Goal: Information Seeking & Learning: Learn about a topic

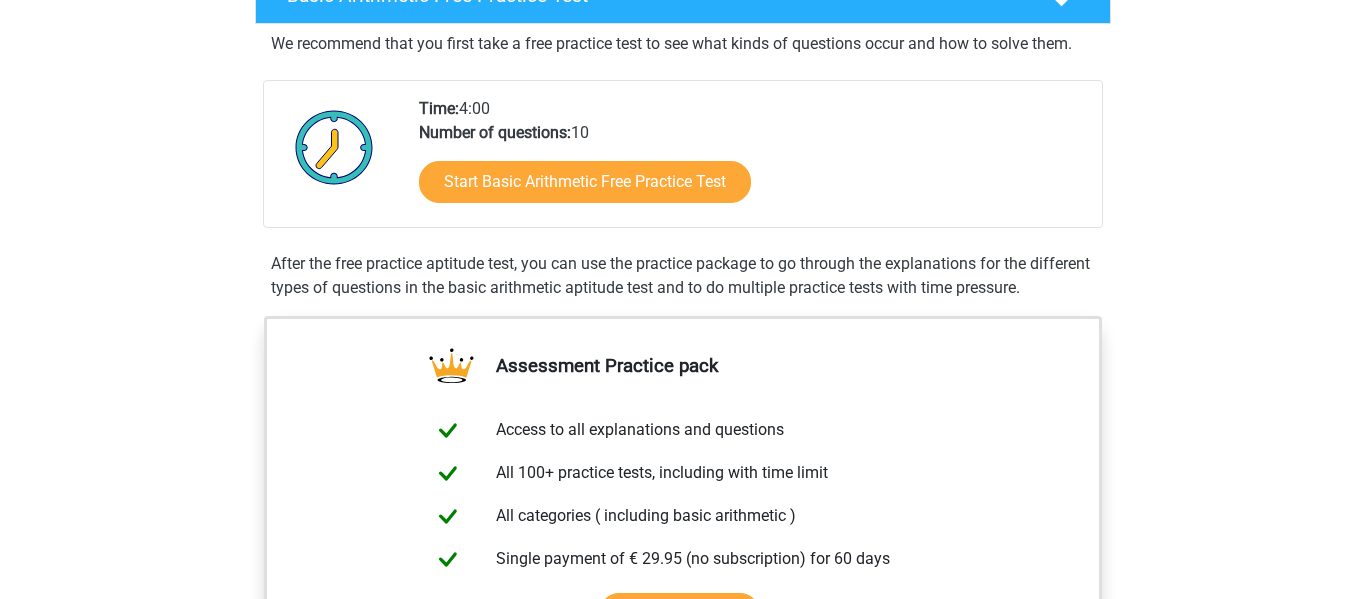
scroll to position [360, 0]
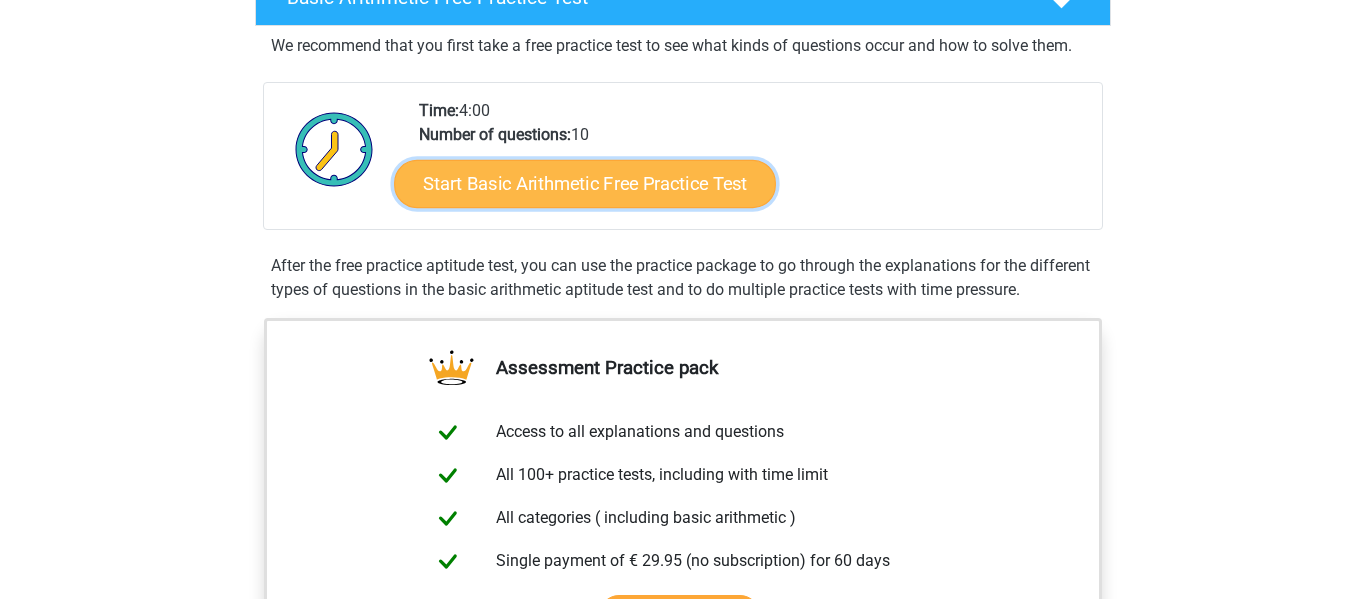
click at [465, 174] on link "Start Basic Arithmetic Free Practice Test" at bounding box center [585, 183] width 382 height 48
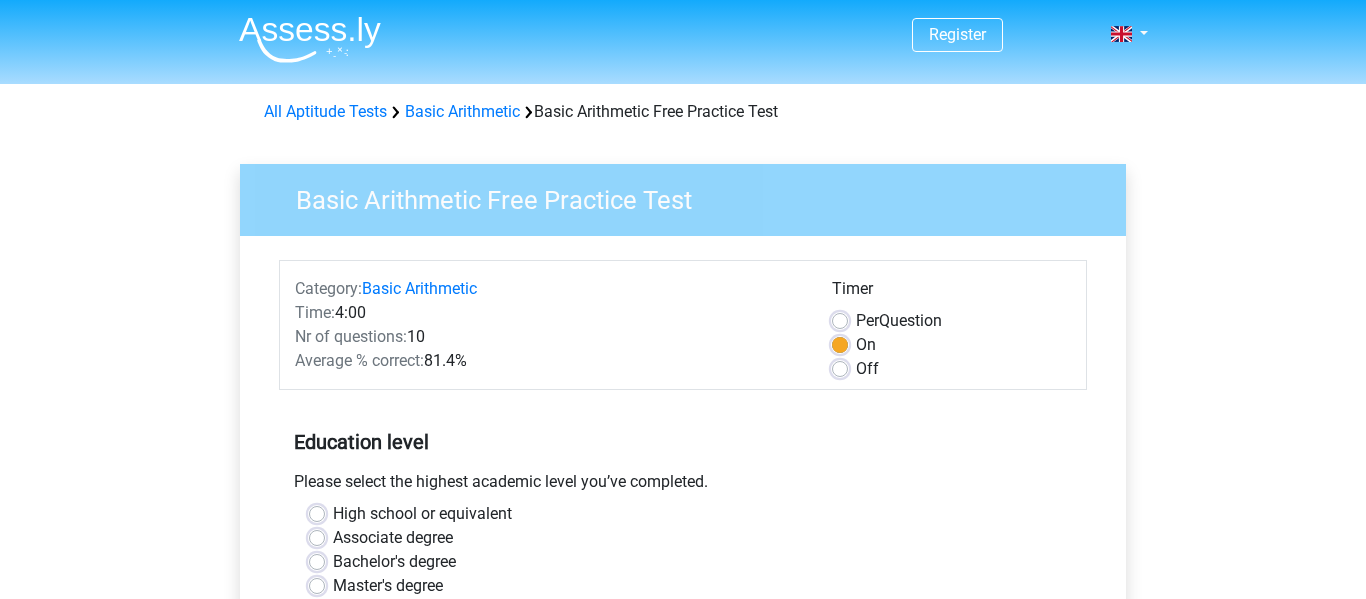
click at [333, 514] on label "High school or equivalent" at bounding box center [422, 514] width 179 height 24
click at [315, 514] on input "High school or equivalent" at bounding box center [317, 512] width 16 height 20
radio input "true"
click at [1023, 470] on div "Please select the highest academic level you’ve completed." at bounding box center [683, 486] width 808 height 32
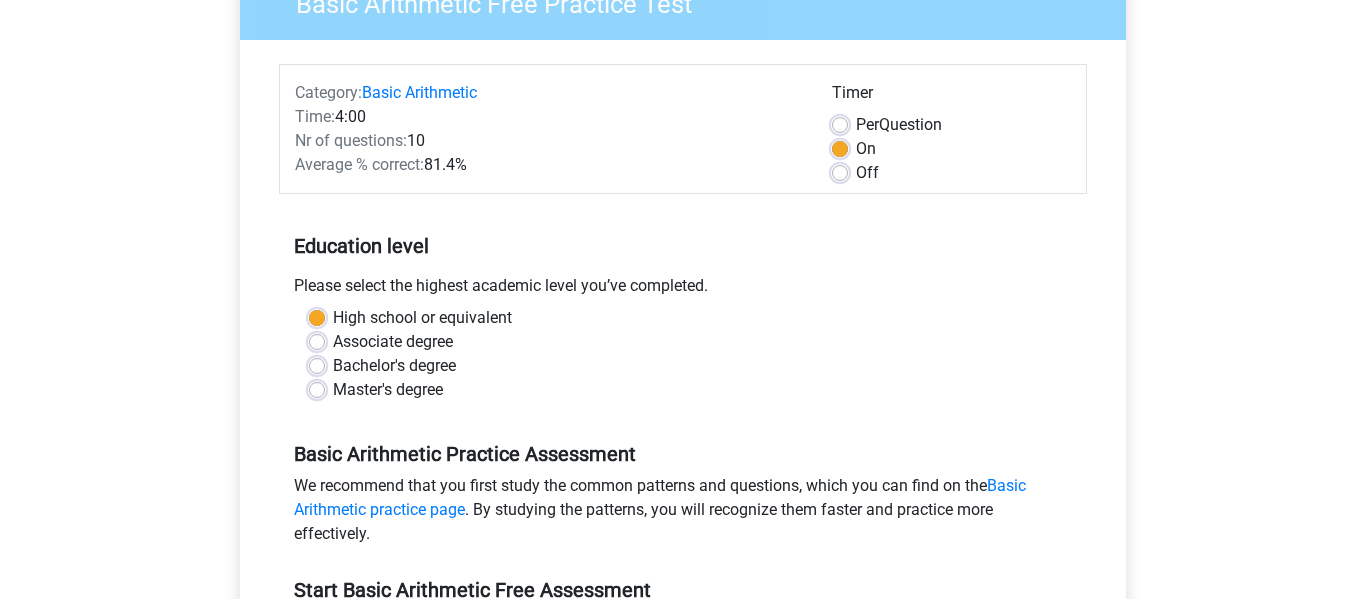
scroll to position [200, 0]
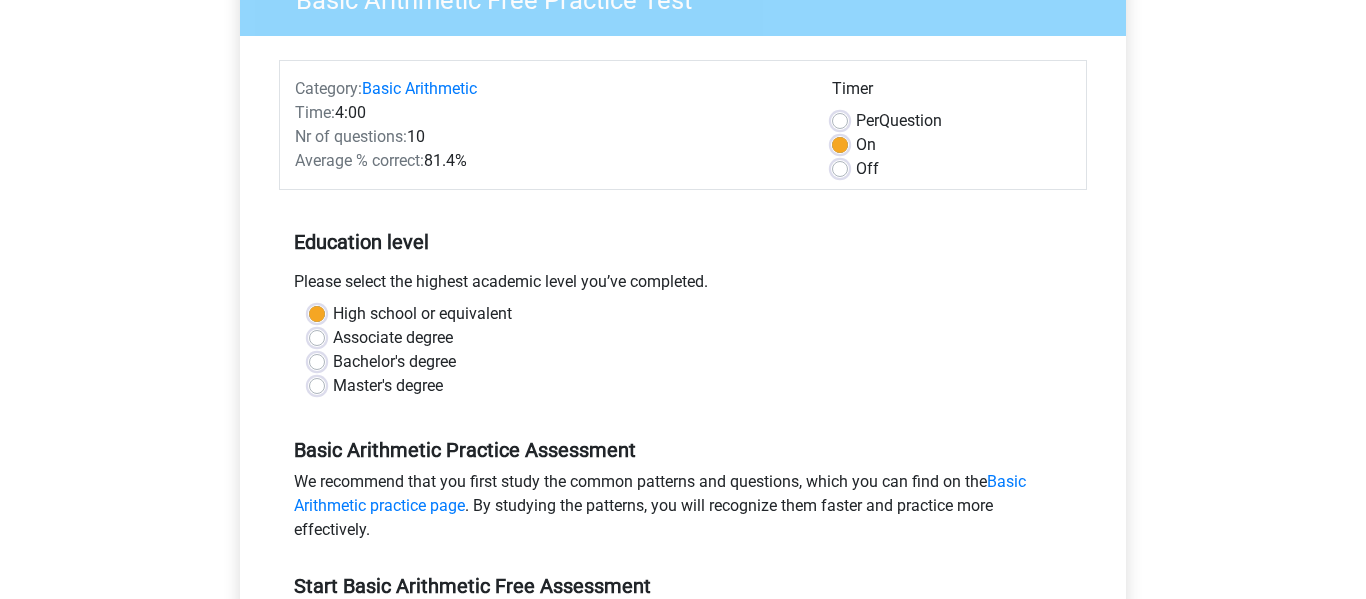
click at [856, 169] on label "Off" at bounding box center [867, 169] width 23 height 24
click at [840, 169] on input "Off" at bounding box center [840, 167] width 16 height 20
radio input "true"
click at [889, 270] on div "Please select the highest academic level you’ve completed." at bounding box center [683, 286] width 808 height 32
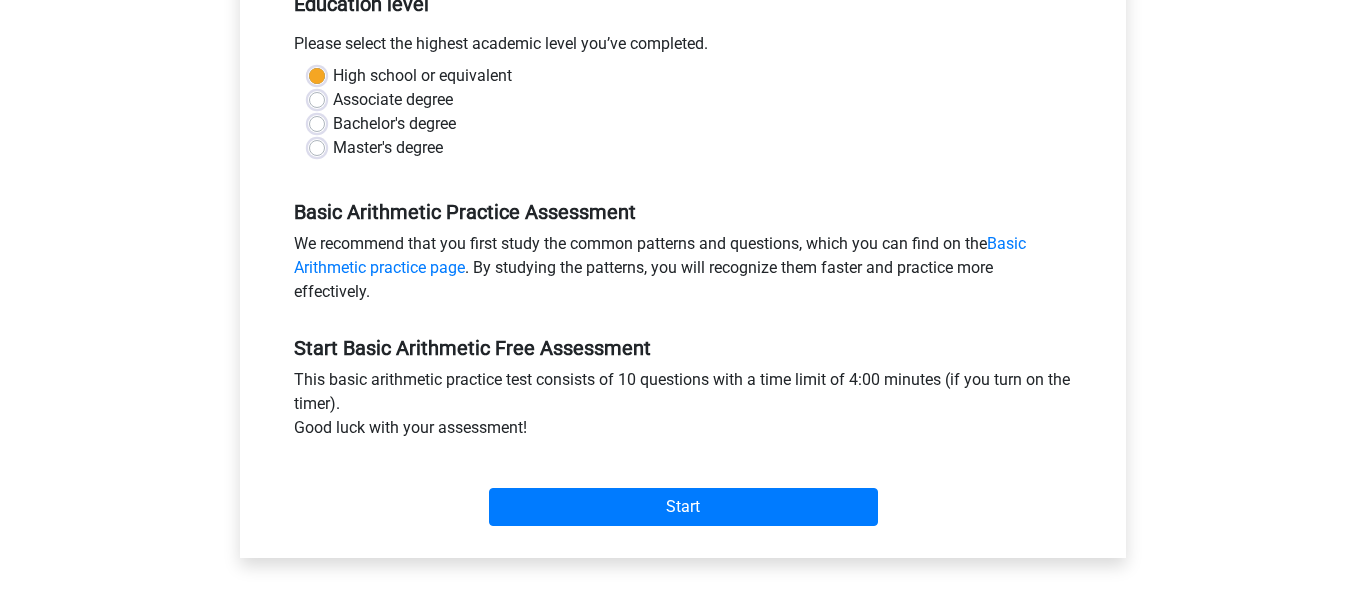
scroll to position [440, 0]
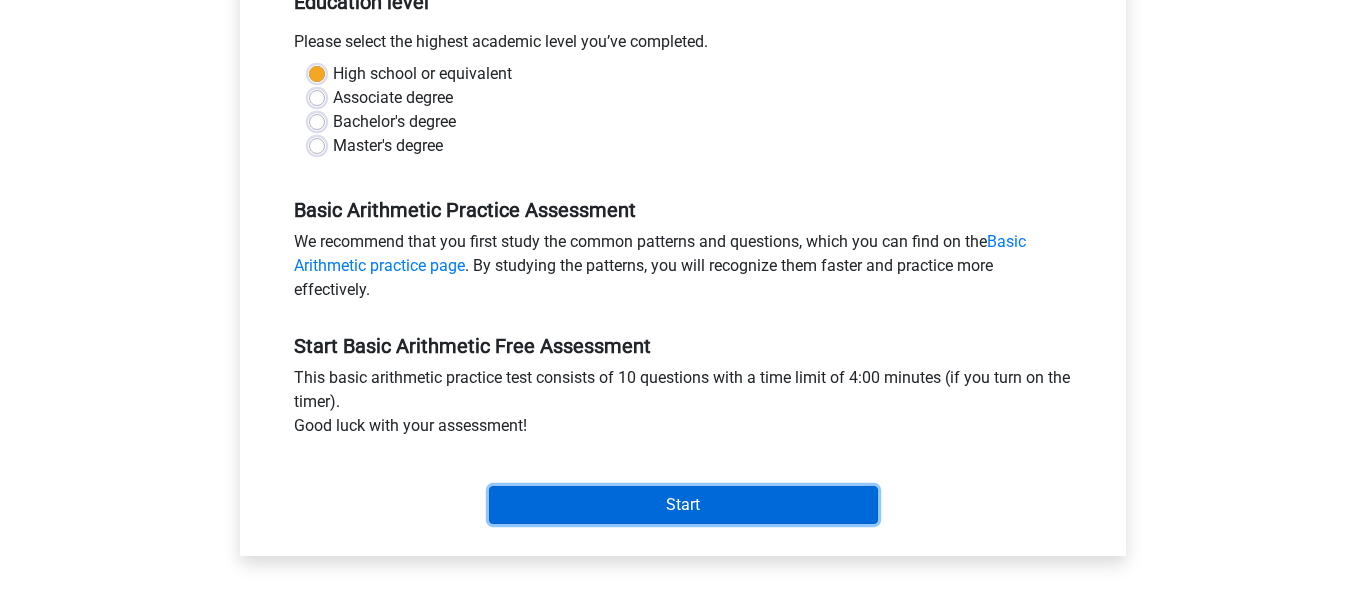
click at [803, 509] on input "Start" at bounding box center [683, 505] width 389 height 38
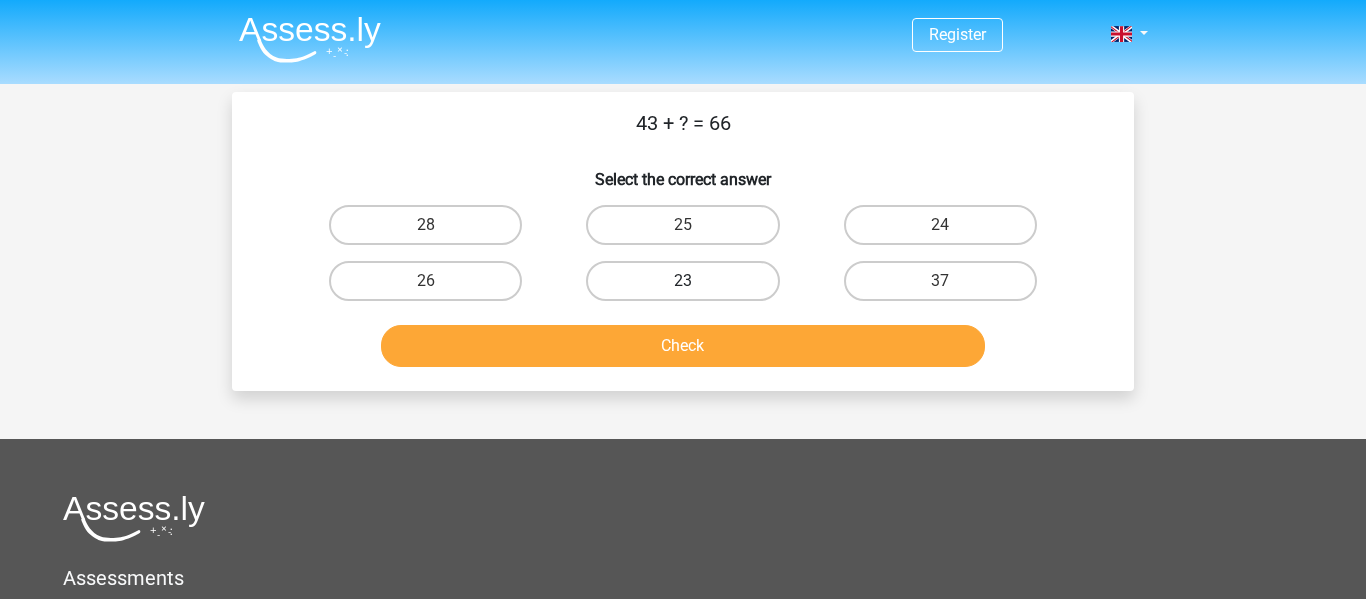
click at [718, 268] on label "23" at bounding box center [682, 281] width 193 height 40
click at [696, 281] on input "23" at bounding box center [689, 287] width 13 height 13
radio input "true"
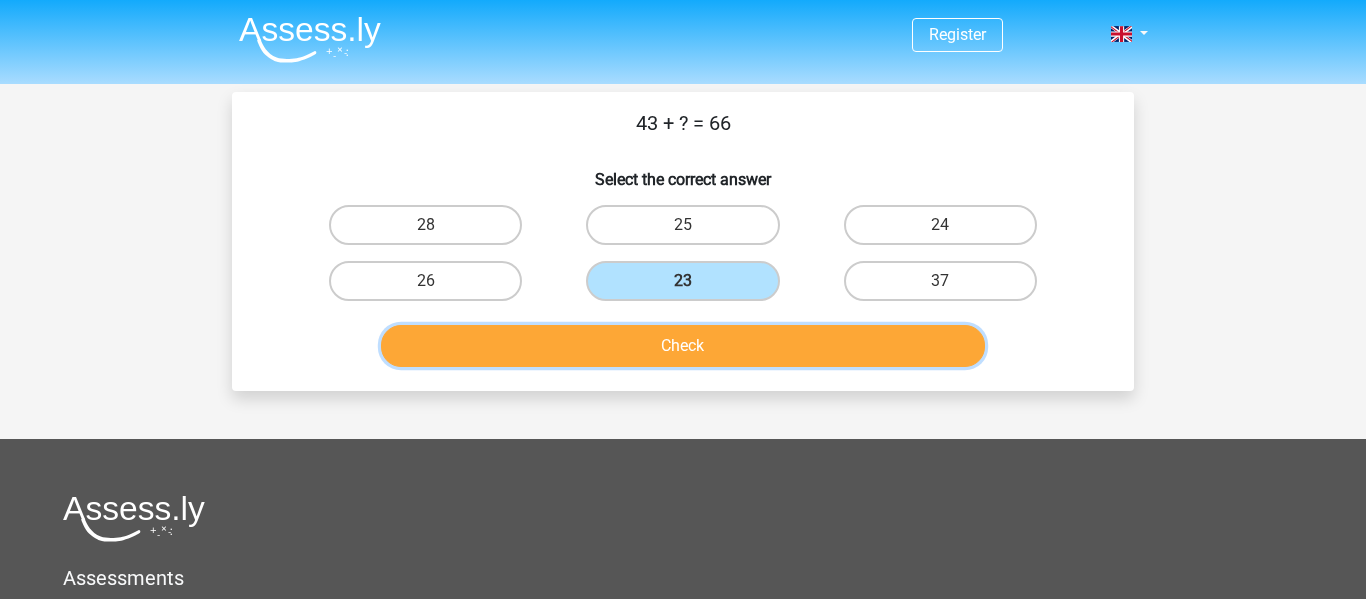
click at [706, 361] on button "Check" at bounding box center [683, 346] width 605 height 42
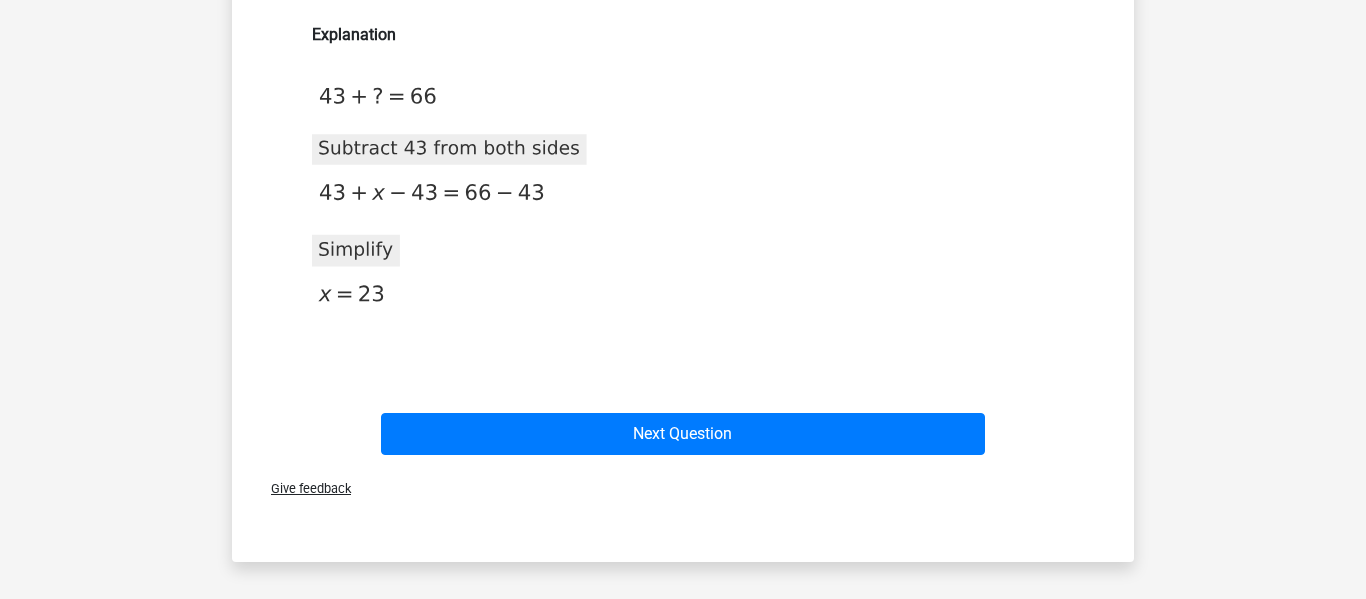
scroll to position [360, 0]
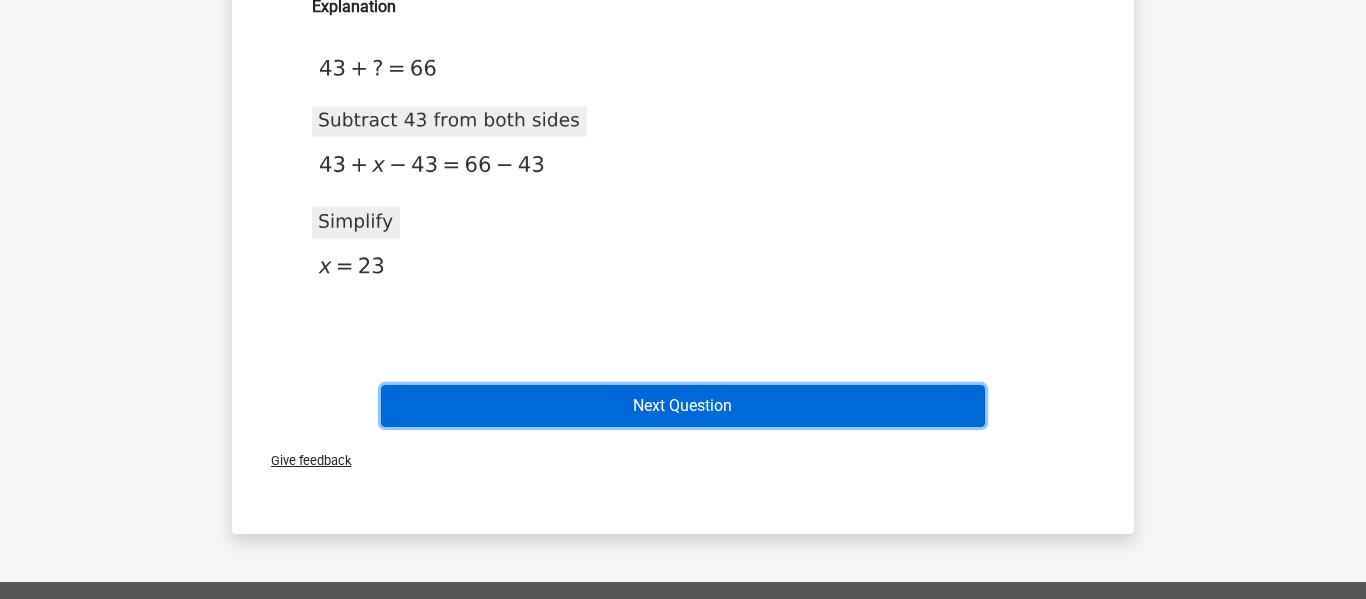
click at [539, 402] on button "Next Question" at bounding box center [683, 406] width 605 height 42
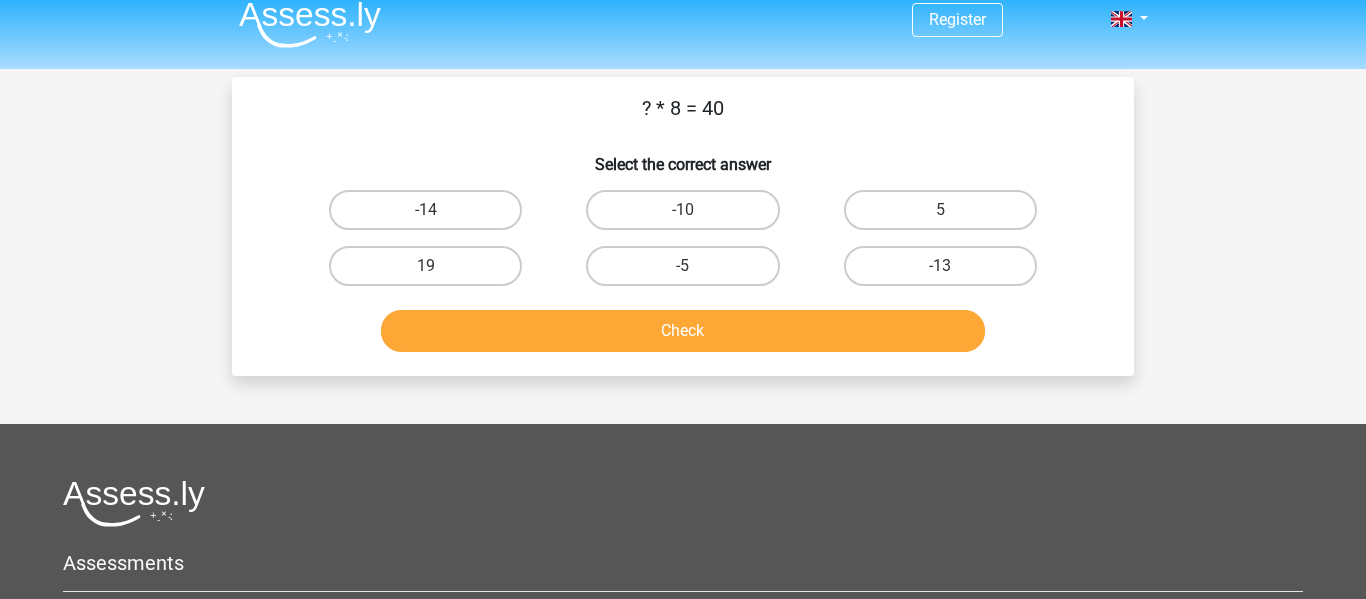
scroll to position [12, 0]
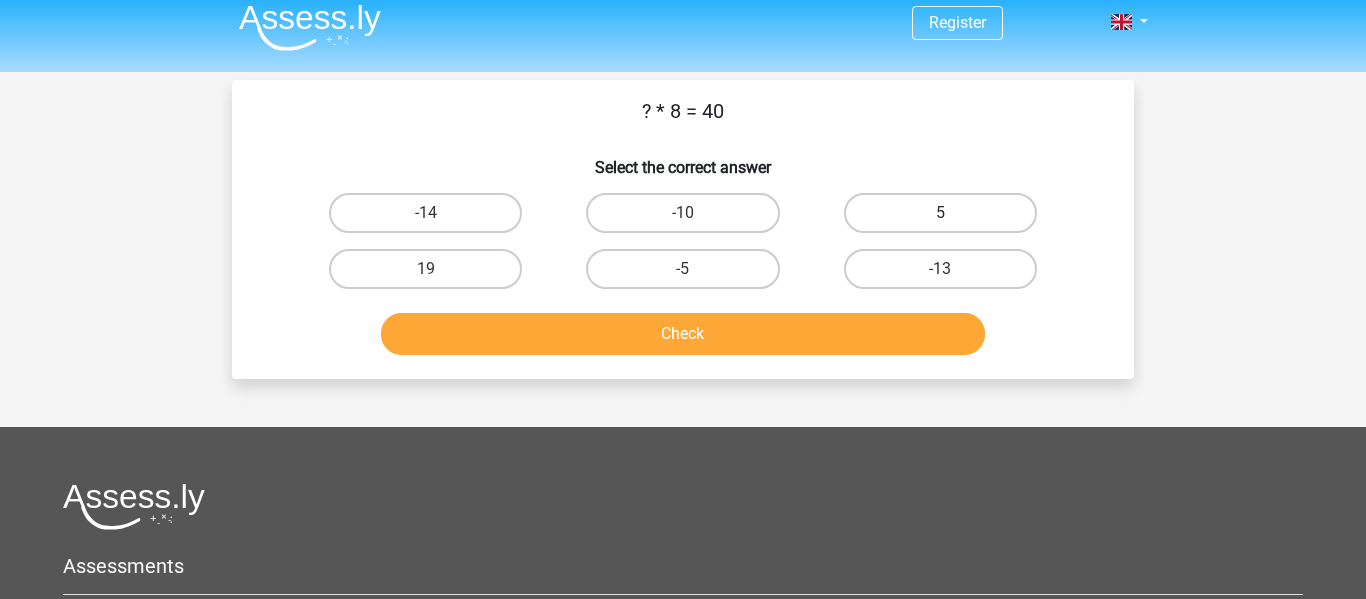
click at [889, 228] on label "5" at bounding box center [940, 213] width 193 height 40
click at [940, 226] on input "5" at bounding box center [946, 219] width 13 height 13
radio input "true"
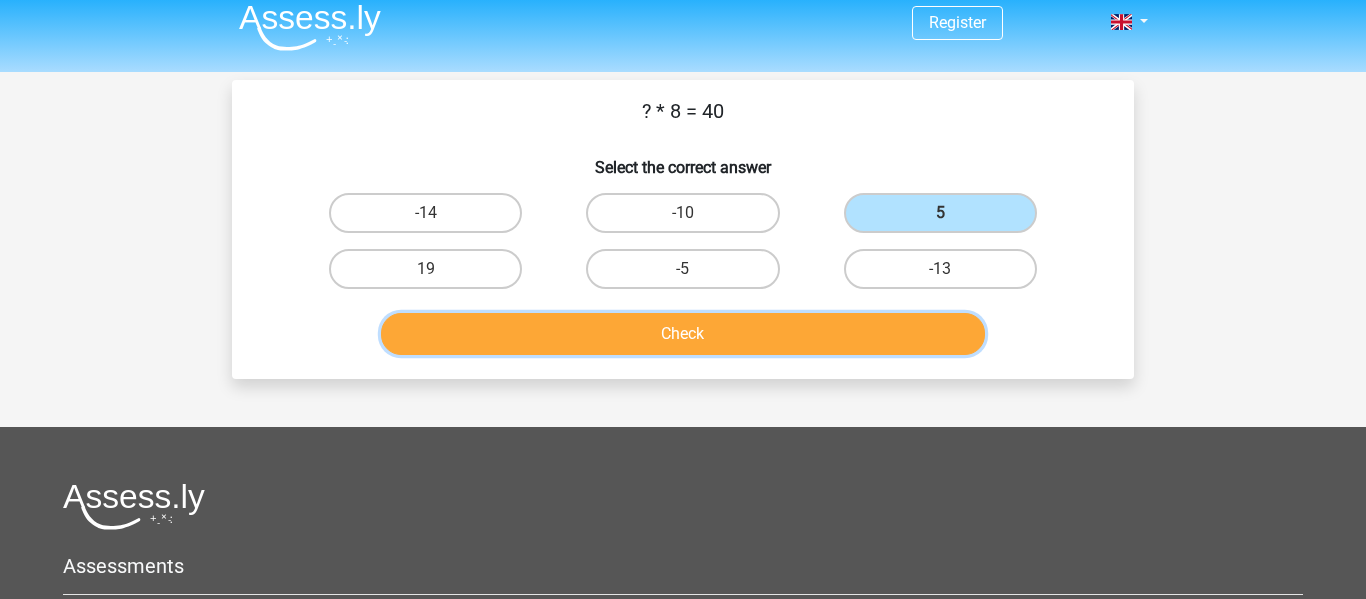
click at [819, 318] on button "Check" at bounding box center [683, 334] width 605 height 42
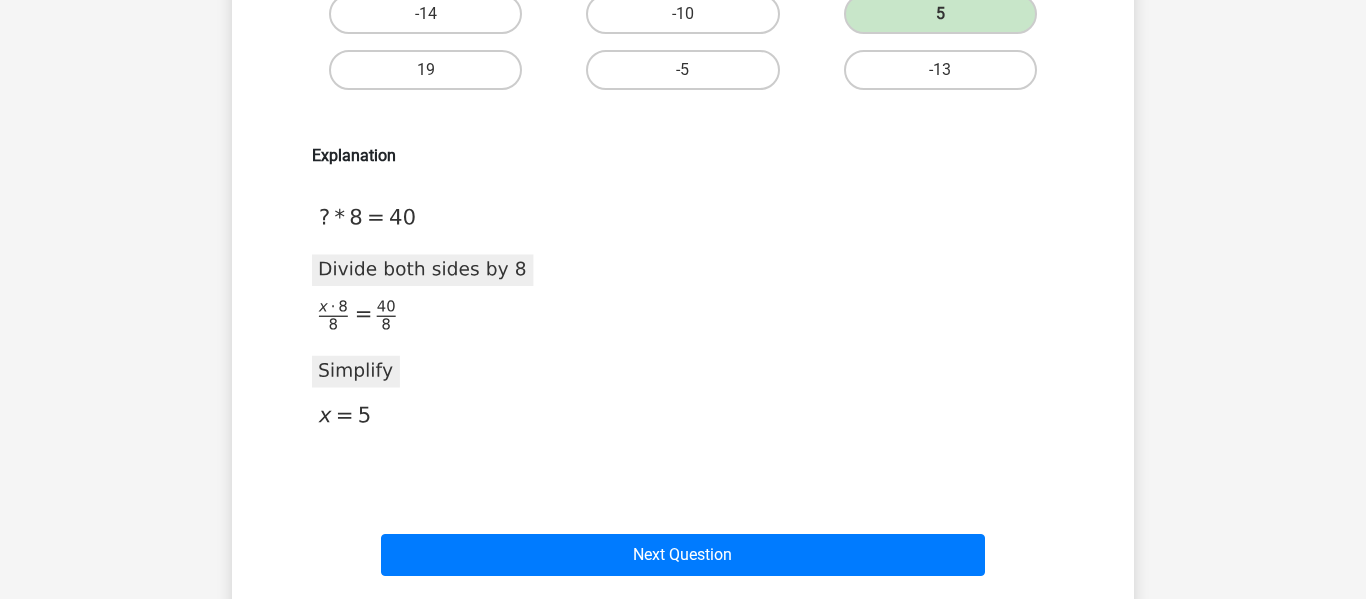
scroll to position [212, 0]
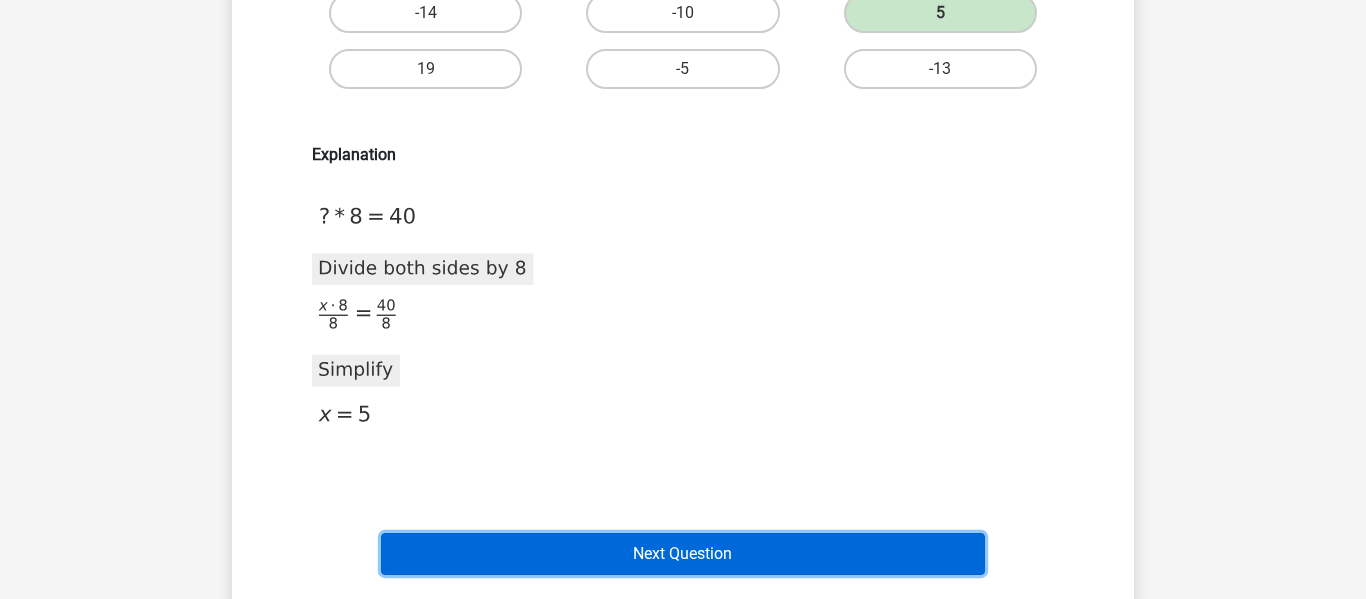
click at [692, 557] on button "Next Question" at bounding box center [683, 554] width 605 height 42
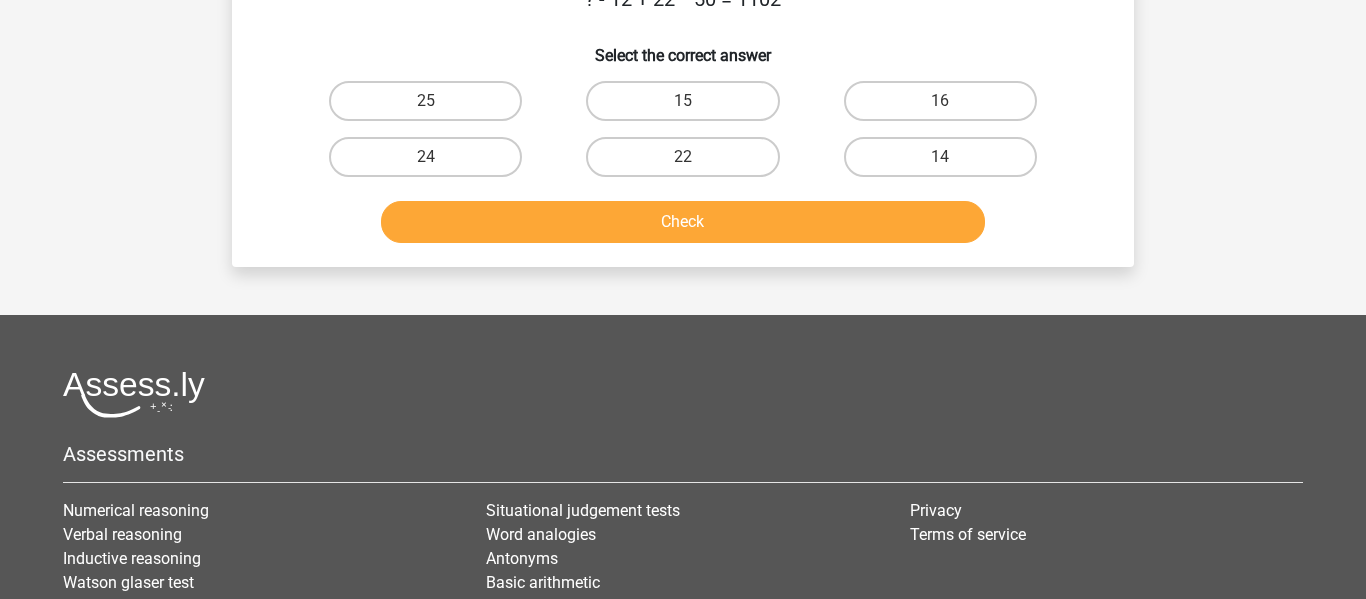
scroll to position [92, 0]
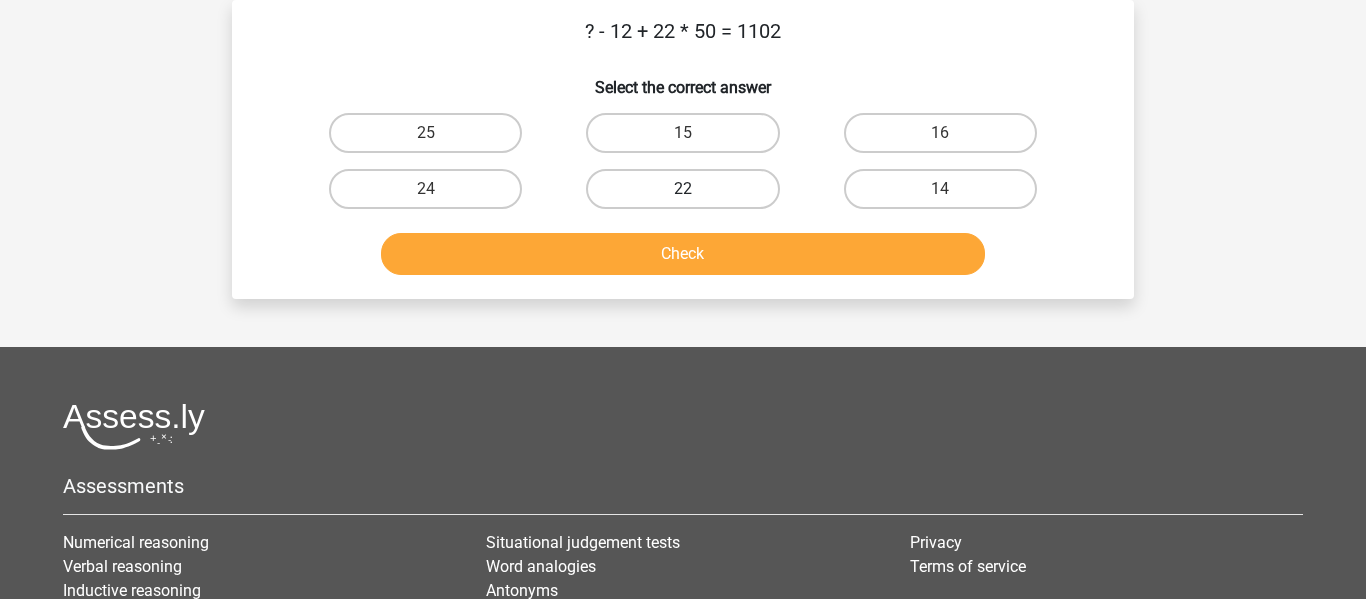
click at [753, 201] on label "22" at bounding box center [682, 189] width 193 height 40
click at [696, 201] on input "22" at bounding box center [689, 195] width 13 height 13
radio input "true"
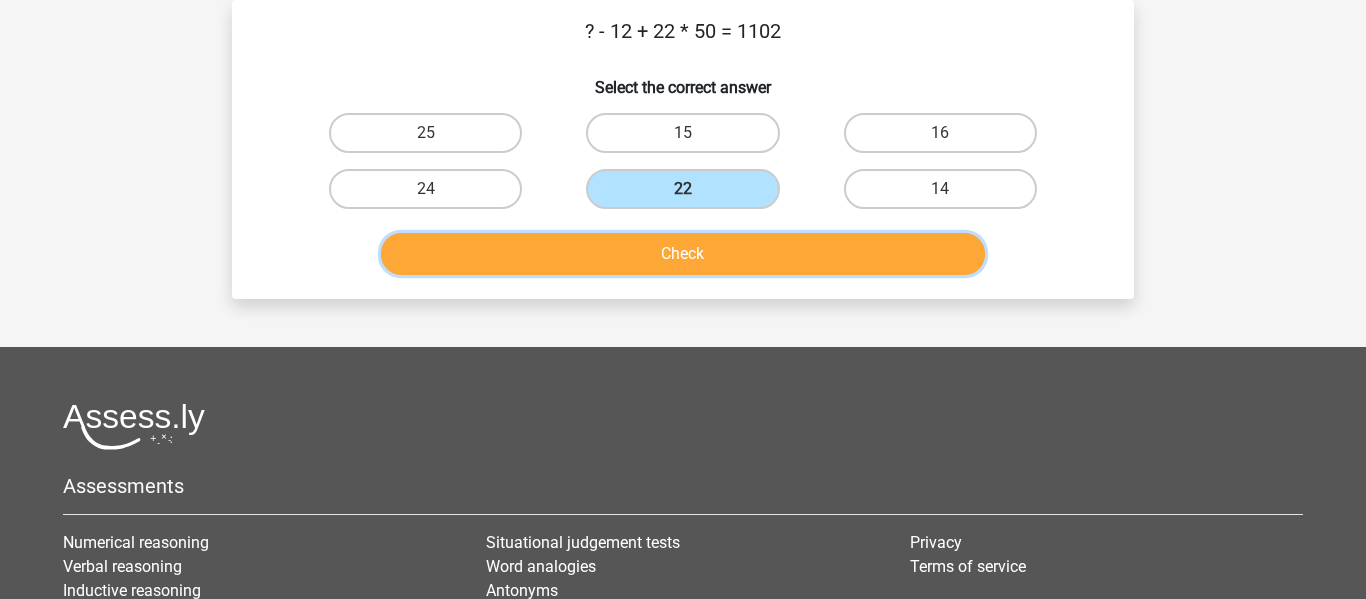
click at [741, 243] on button "Check" at bounding box center [683, 254] width 605 height 42
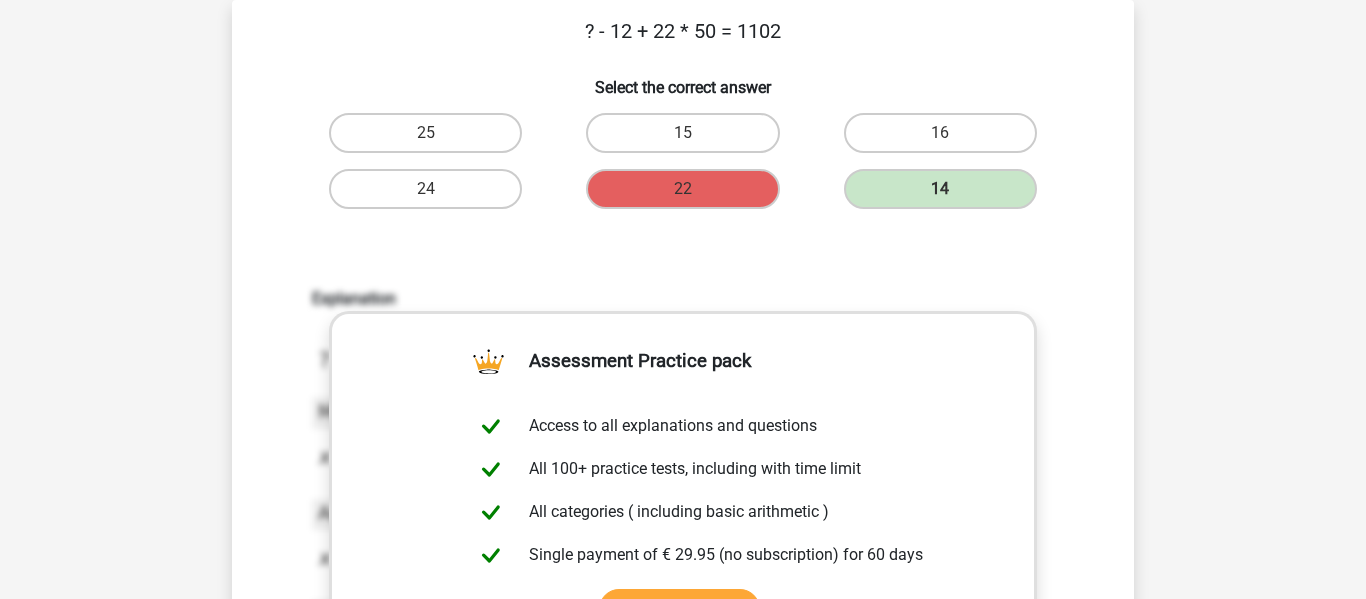
click at [947, 248] on div "Explanation 2020-12-07T12:00:07.458998 image/svg+xml Matplotlib v3.3.2, https:/…" at bounding box center [683, 551] width 838 height 620
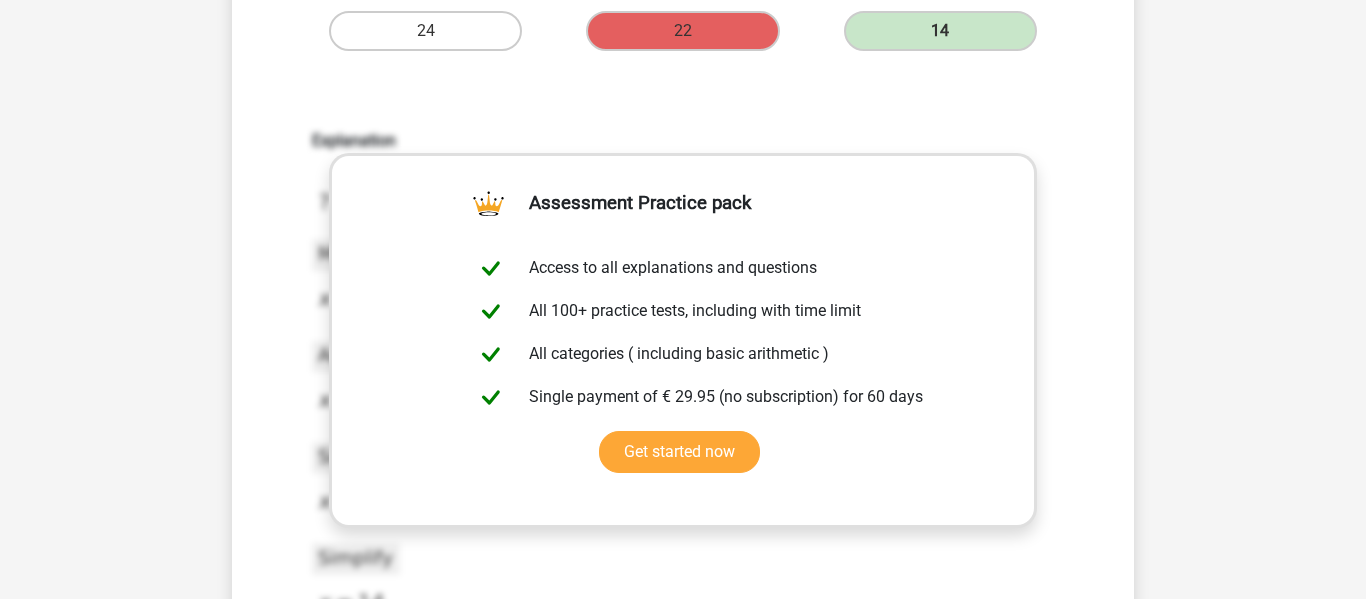
scroll to position [252, 0]
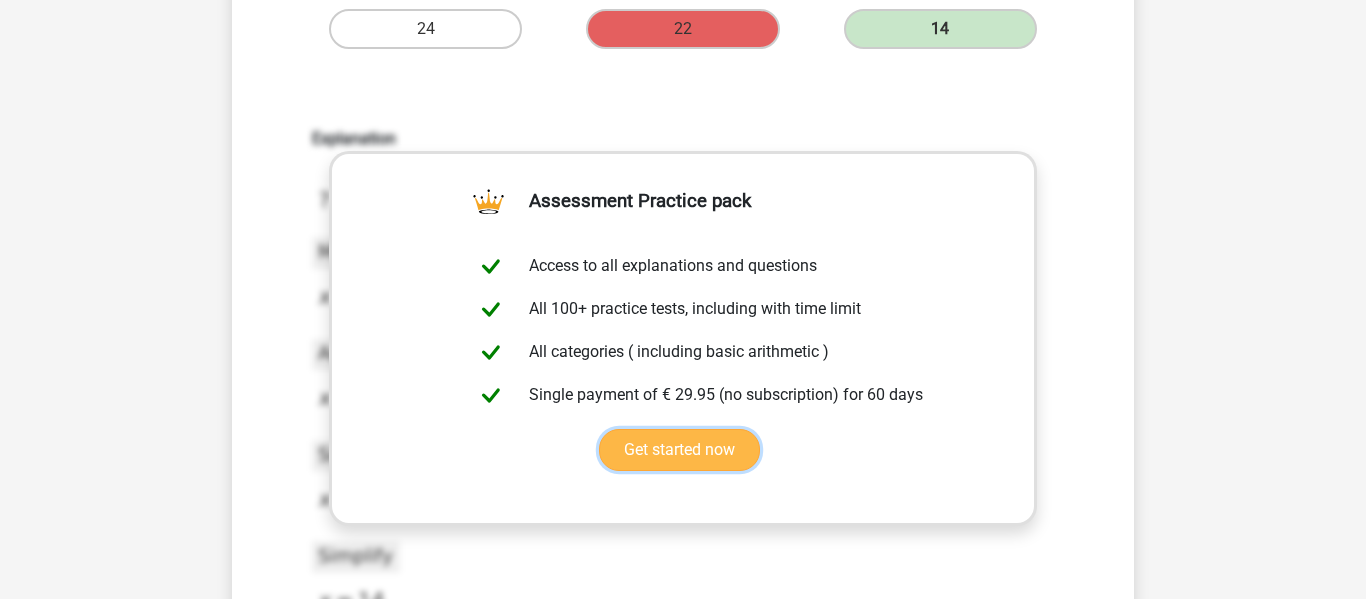
click at [721, 448] on link "Get started now" at bounding box center [679, 450] width 161 height 42
click at [709, 131] on h6 "Explanation" at bounding box center [683, 138] width 742 height 19
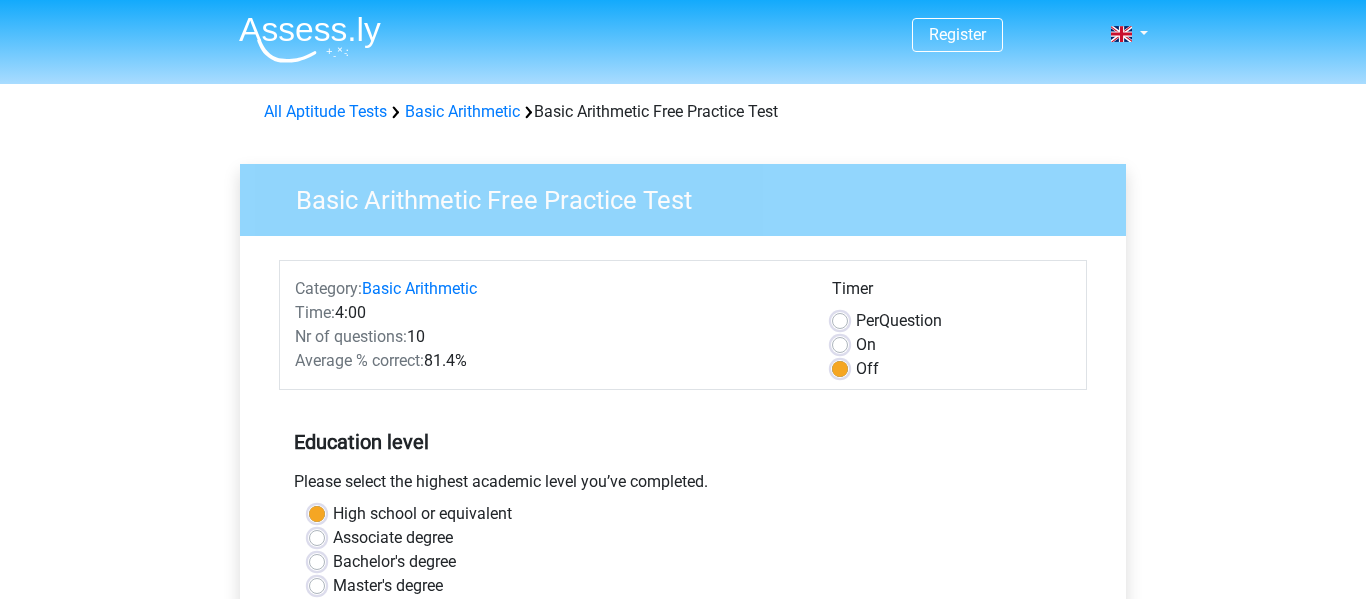
scroll to position [440, 0]
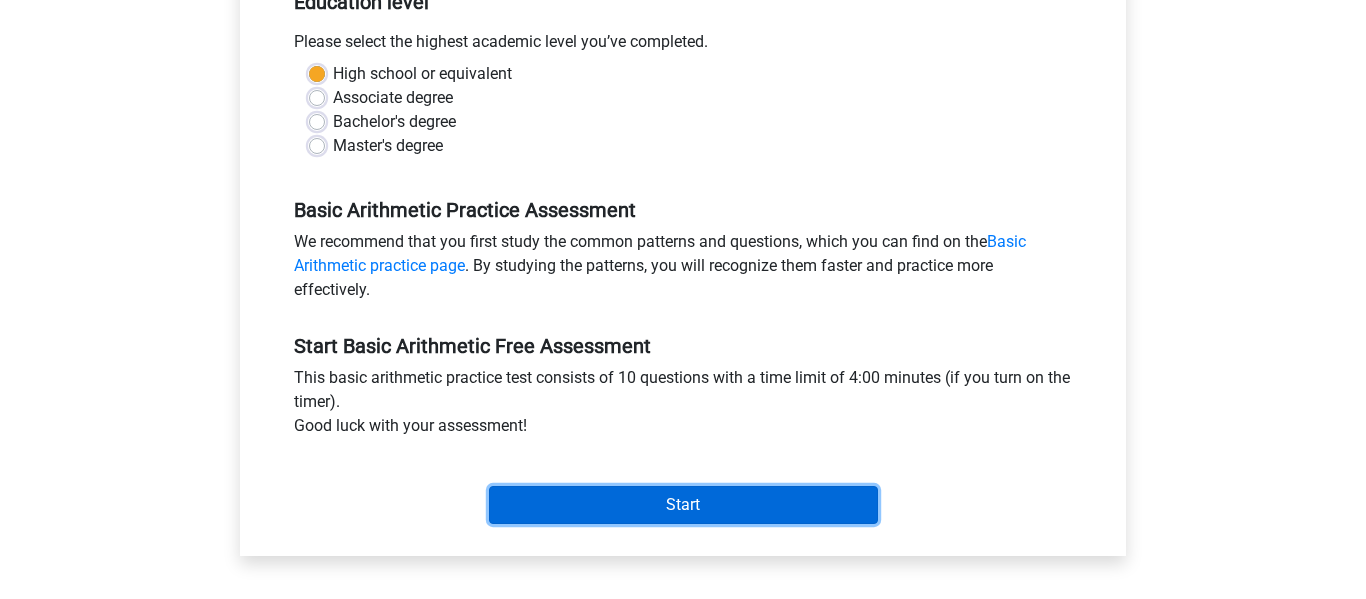
click at [580, 491] on input "Start" at bounding box center [683, 505] width 389 height 38
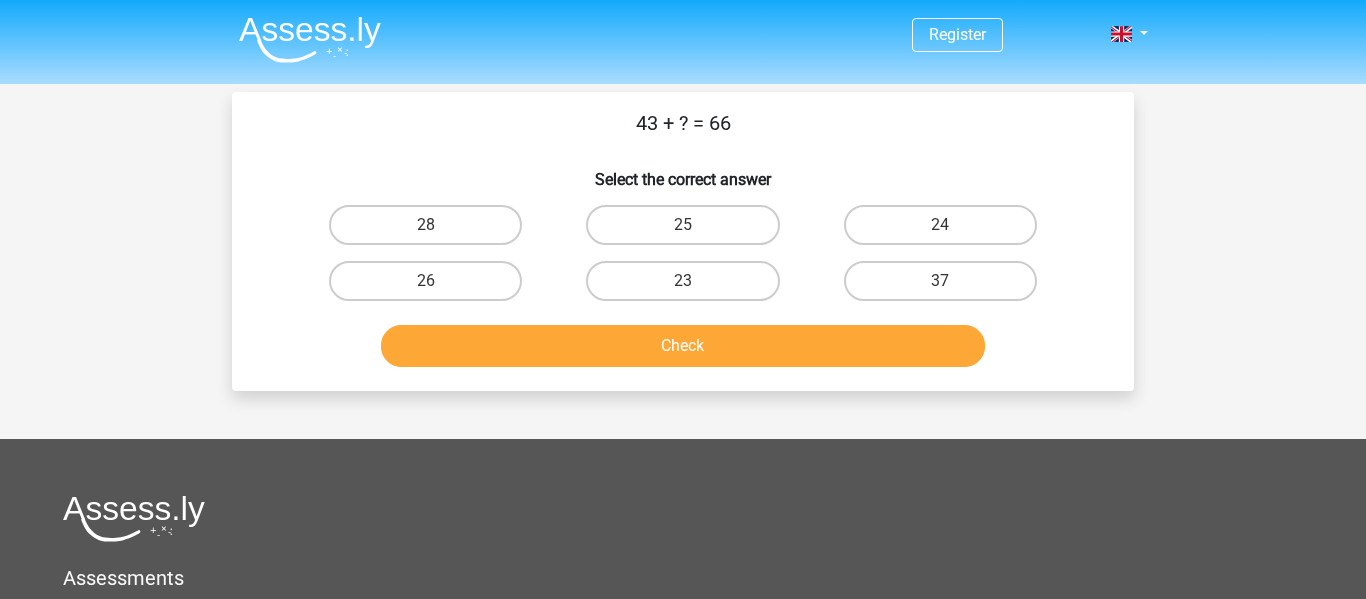
click at [695, 291] on input "23" at bounding box center [689, 287] width 13 height 13
radio input "true"
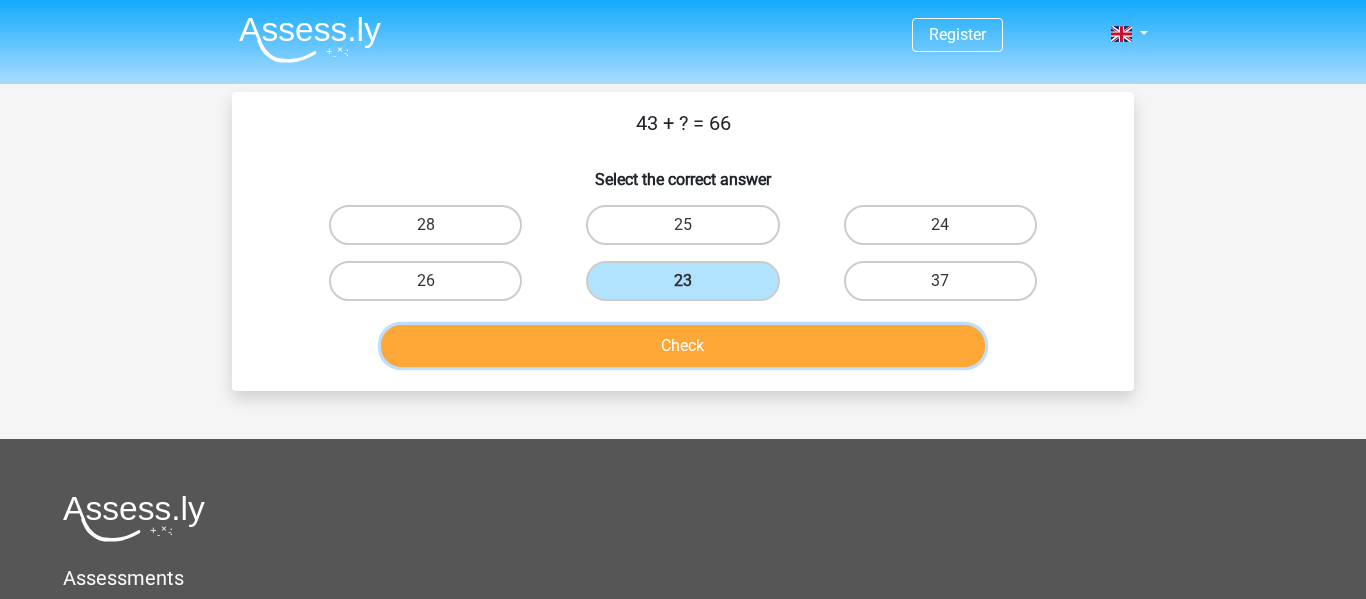
click at [694, 339] on button "Check" at bounding box center [683, 346] width 605 height 42
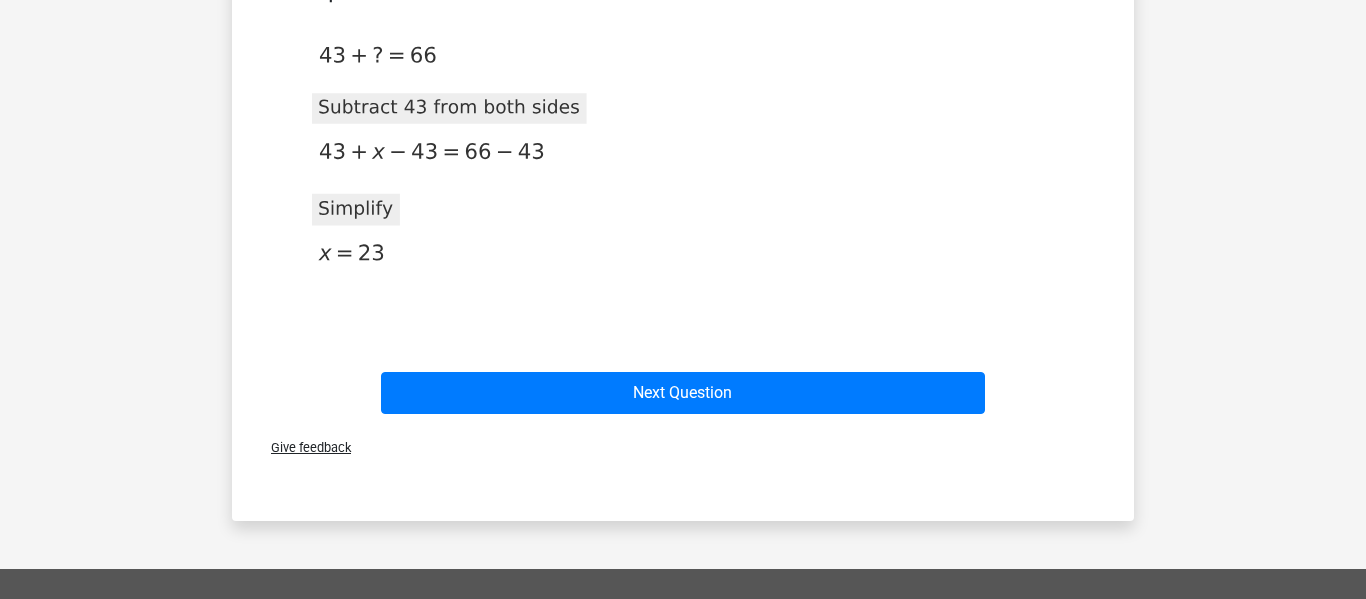
scroll to position [400, 0]
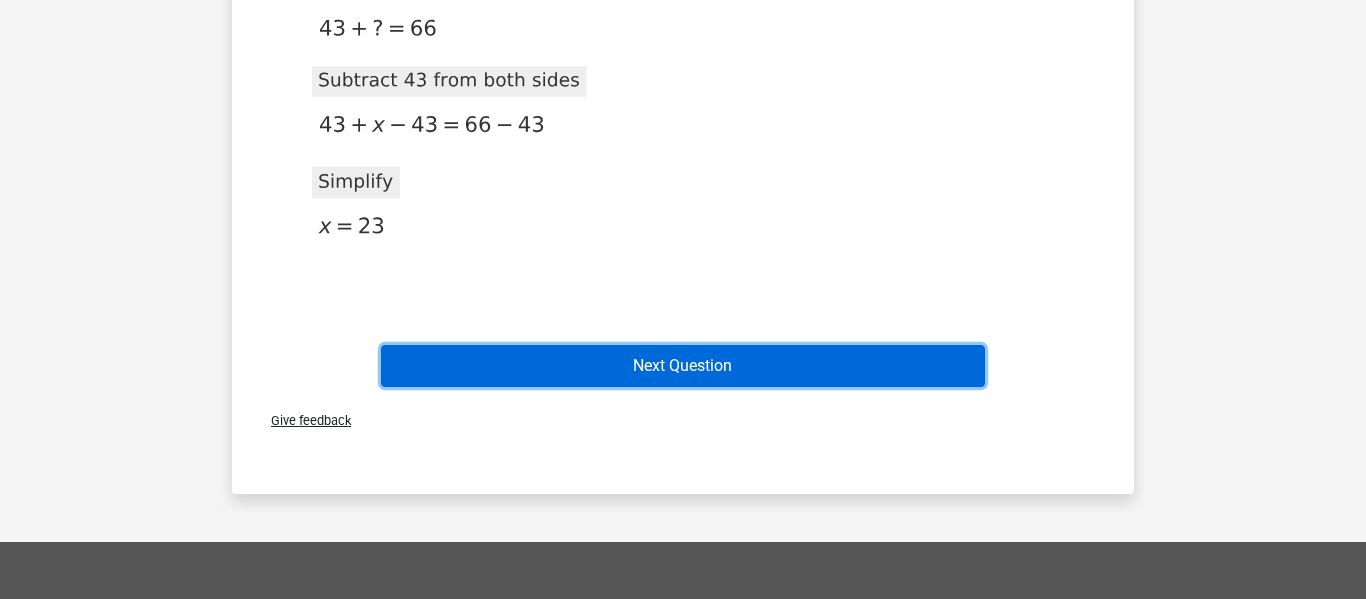
click at [558, 373] on button "Next Question" at bounding box center [683, 366] width 605 height 42
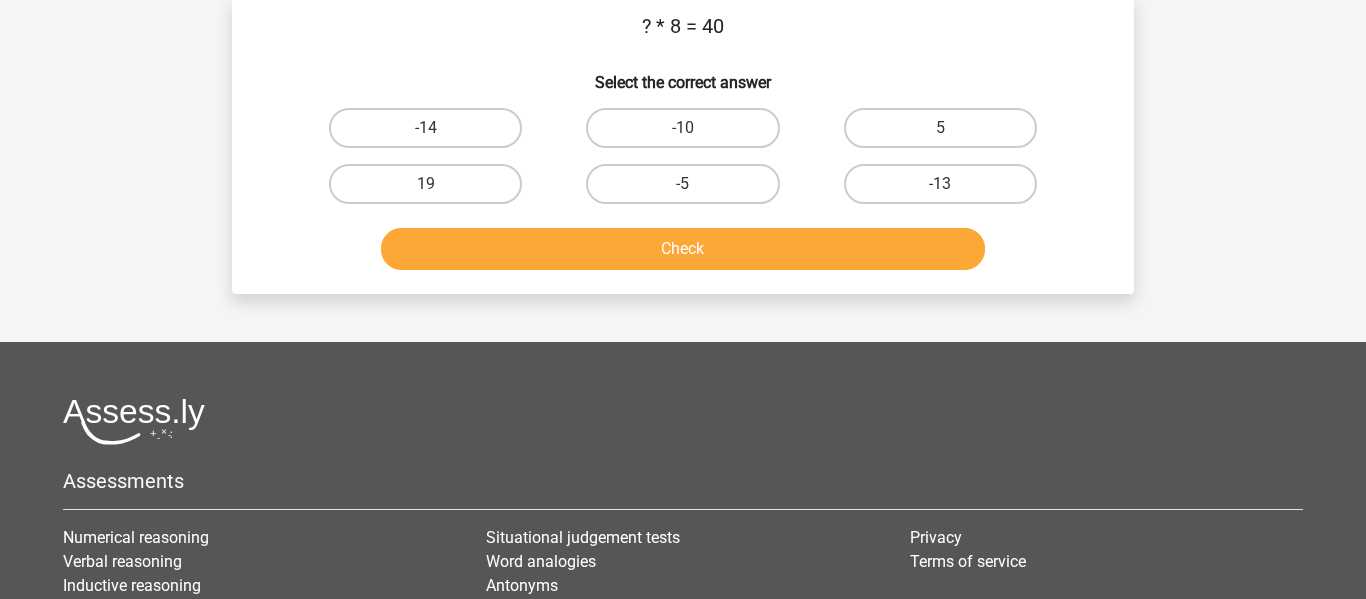
scroll to position [92, 0]
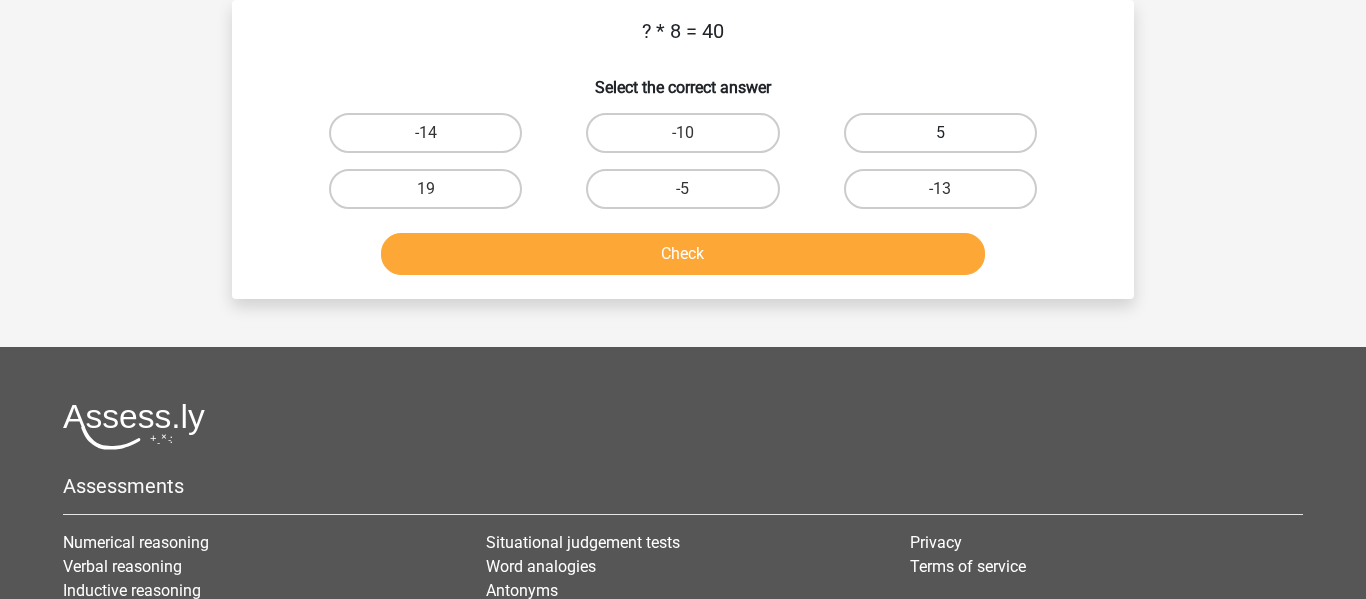
click at [893, 118] on label "5" at bounding box center [940, 133] width 193 height 40
click at [940, 133] on input "5" at bounding box center [946, 139] width 13 height 13
radio input "true"
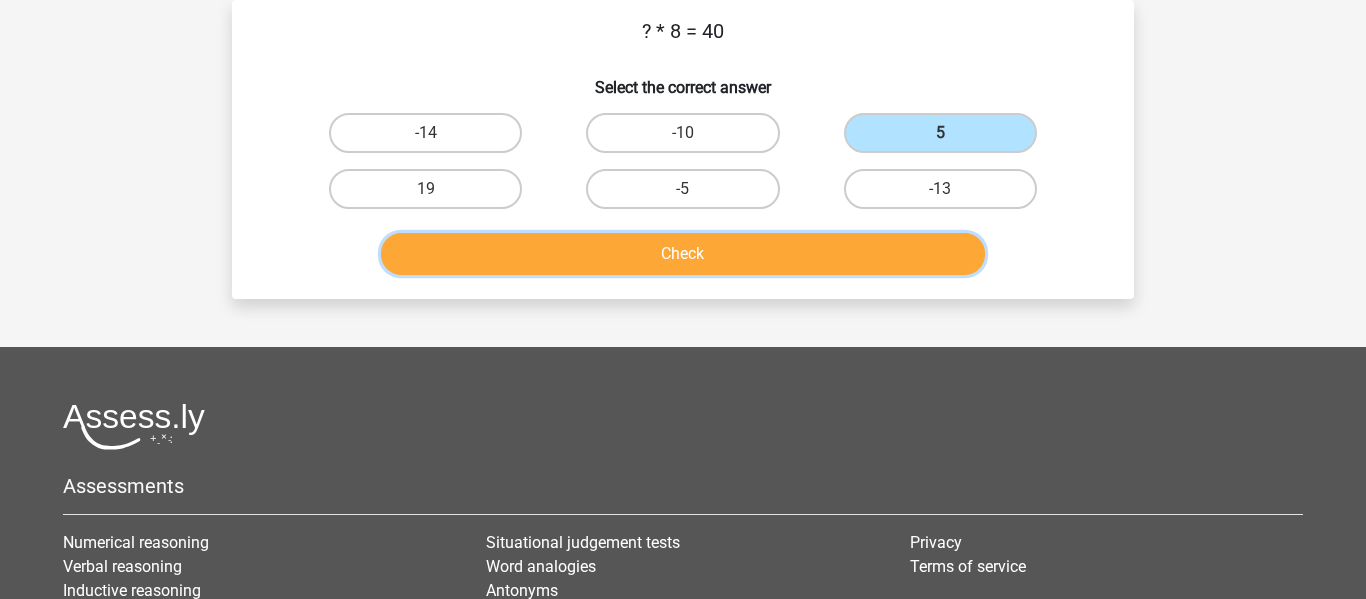
click at [781, 243] on button "Check" at bounding box center [683, 254] width 605 height 42
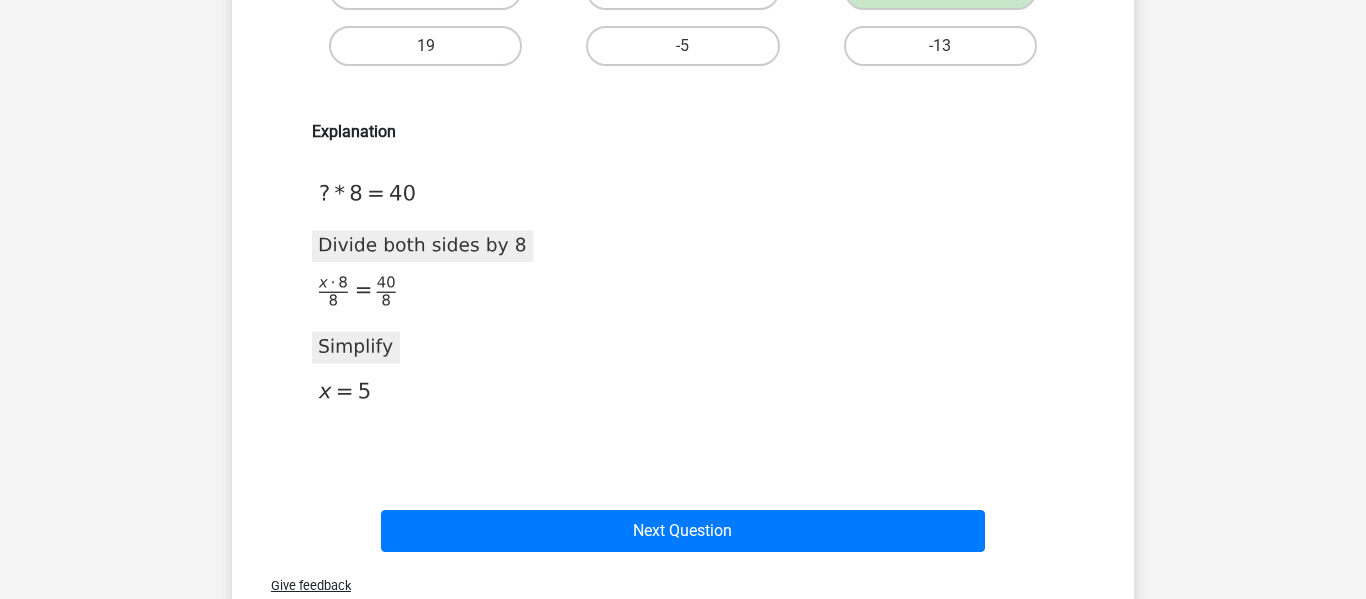
scroll to position [332, 0]
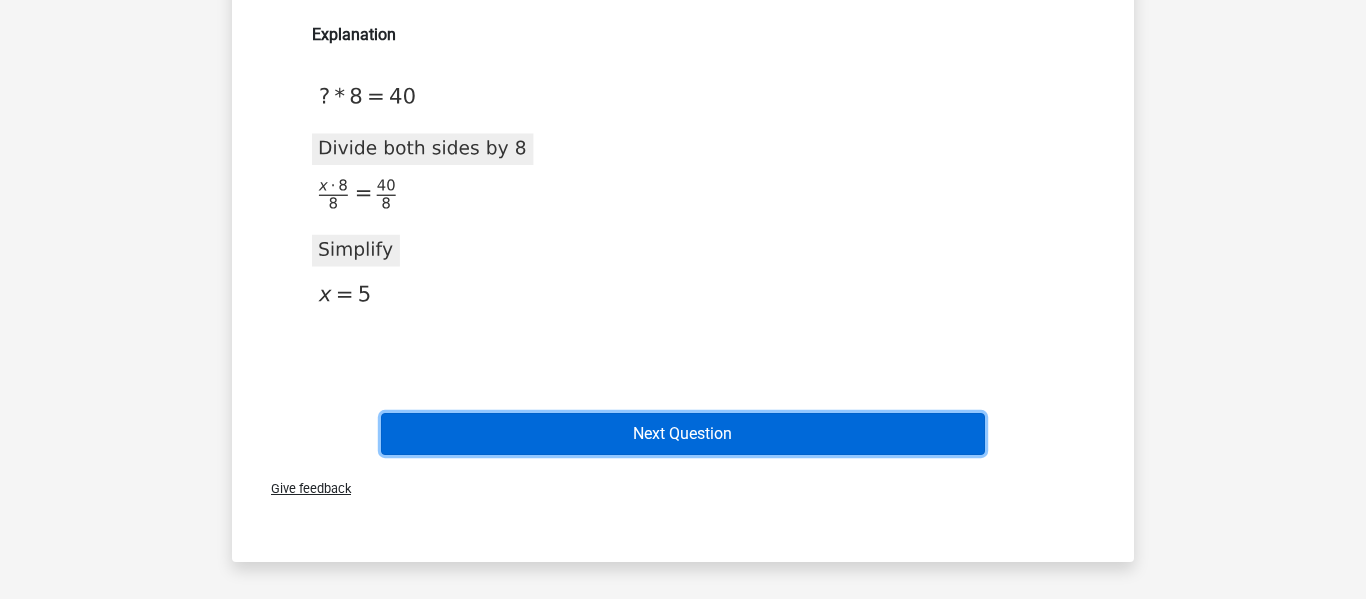
click at [725, 425] on button "Next Question" at bounding box center [683, 434] width 605 height 42
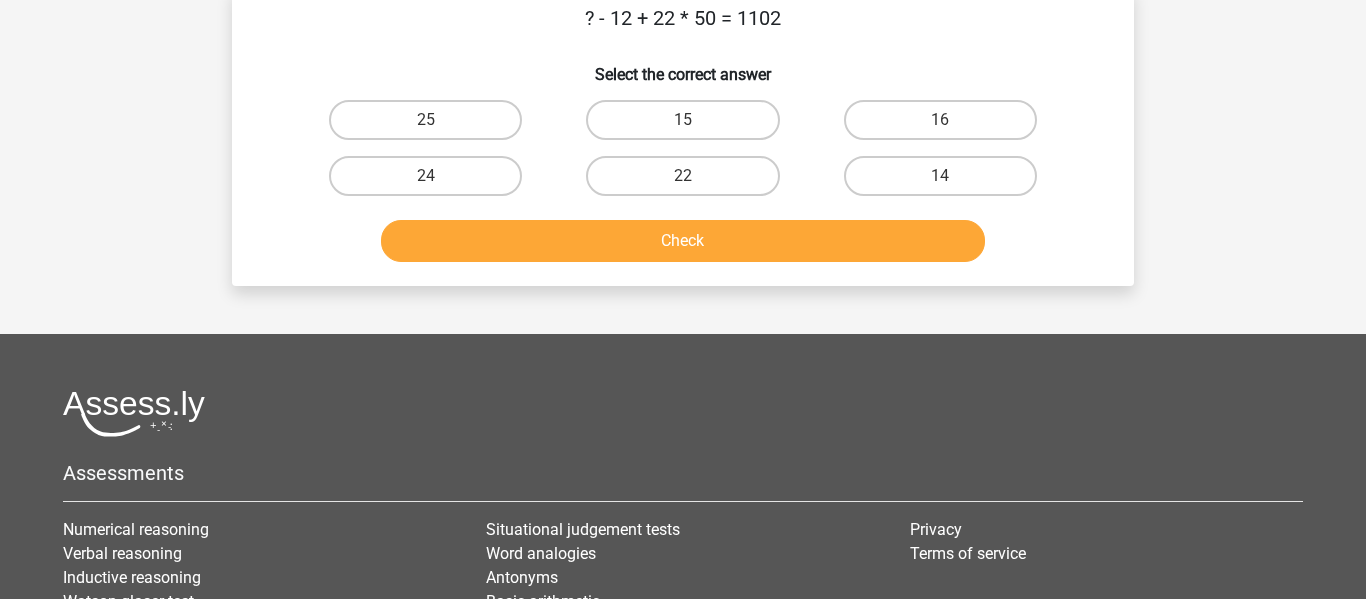
scroll to position [92, 0]
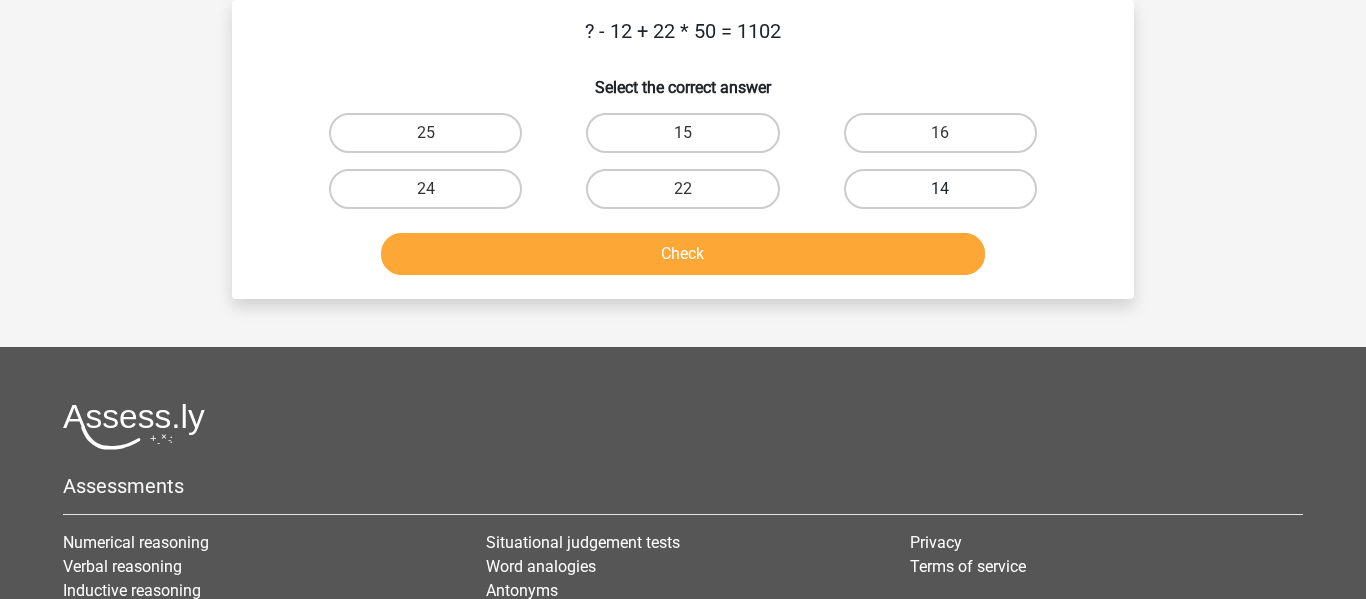
click at [1015, 184] on label "14" at bounding box center [940, 189] width 193 height 40
click at [953, 189] on input "14" at bounding box center [946, 195] width 13 height 13
radio input "true"
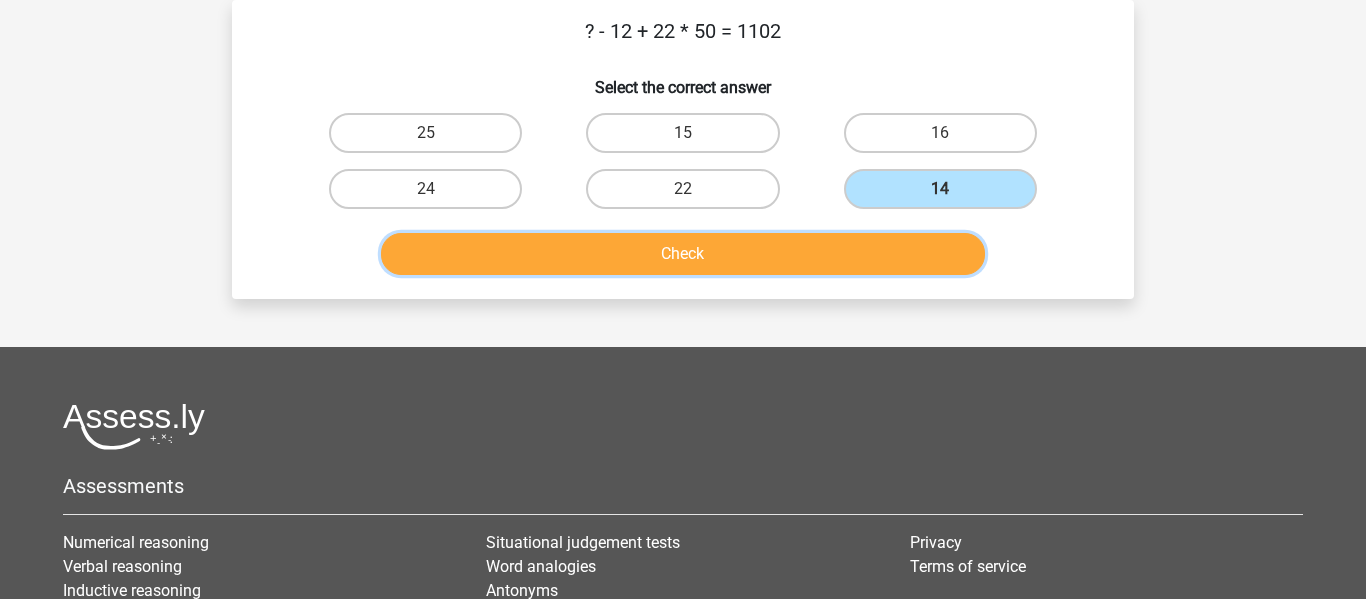
click at [905, 243] on button "Check" at bounding box center [683, 254] width 605 height 42
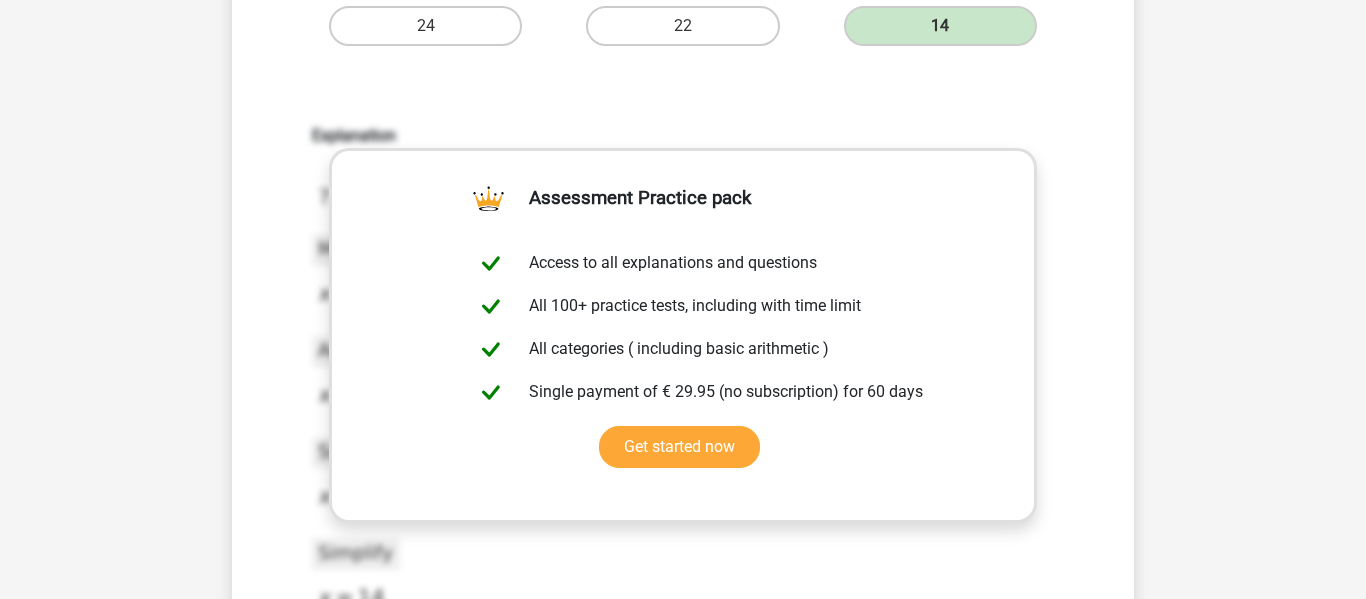
scroll to position [292, 0]
